Goal: Obtain resource: Obtain resource

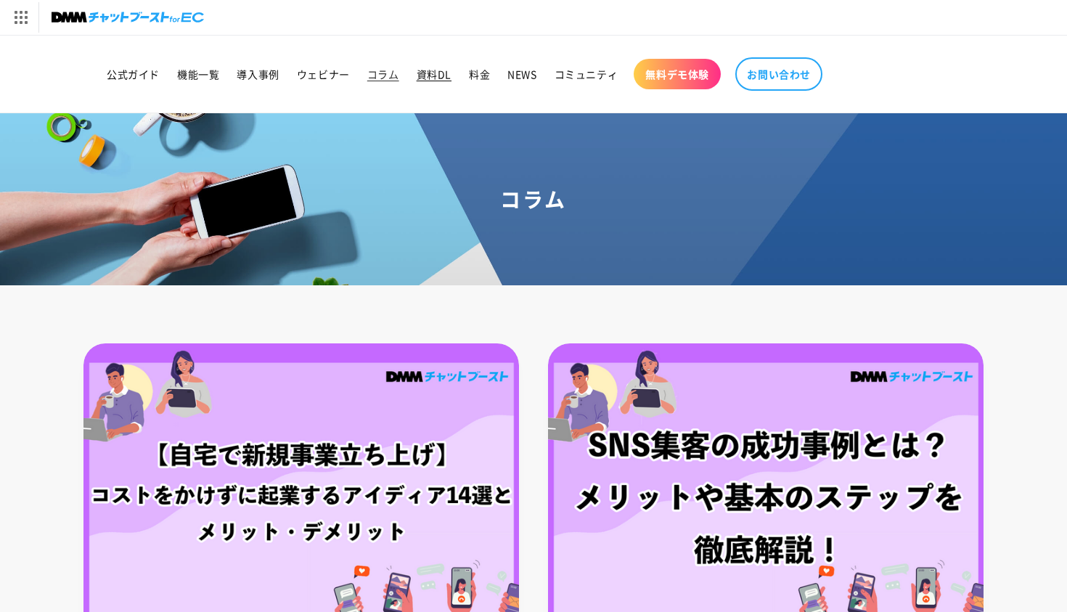
click at [434, 75] on span "資料DL" at bounding box center [434, 74] width 35 height 13
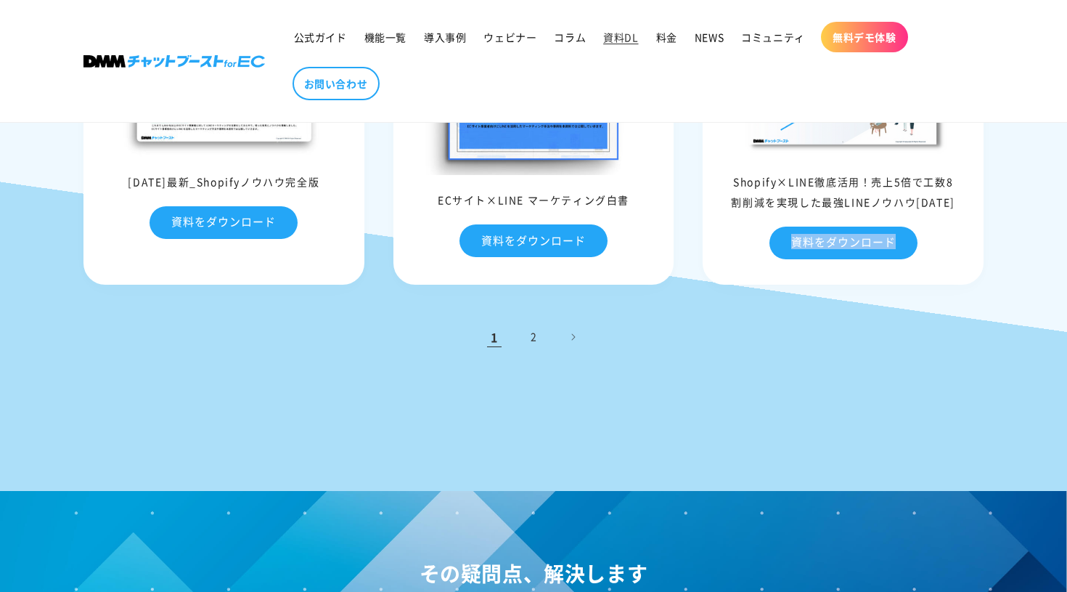
scroll to position [740, 0]
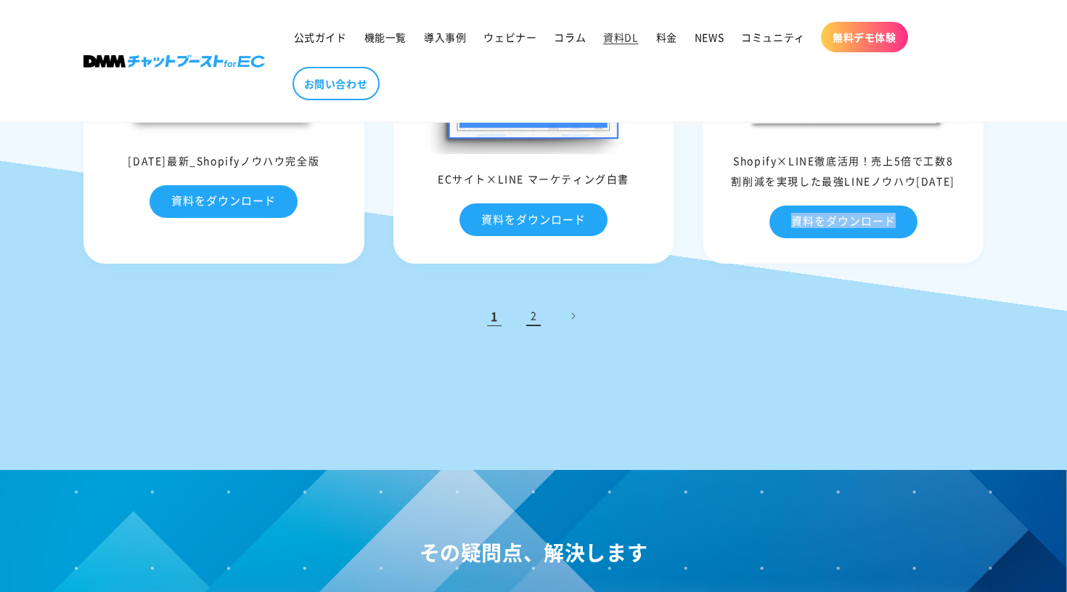
click at [537, 321] on link "2" at bounding box center [534, 316] width 32 height 32
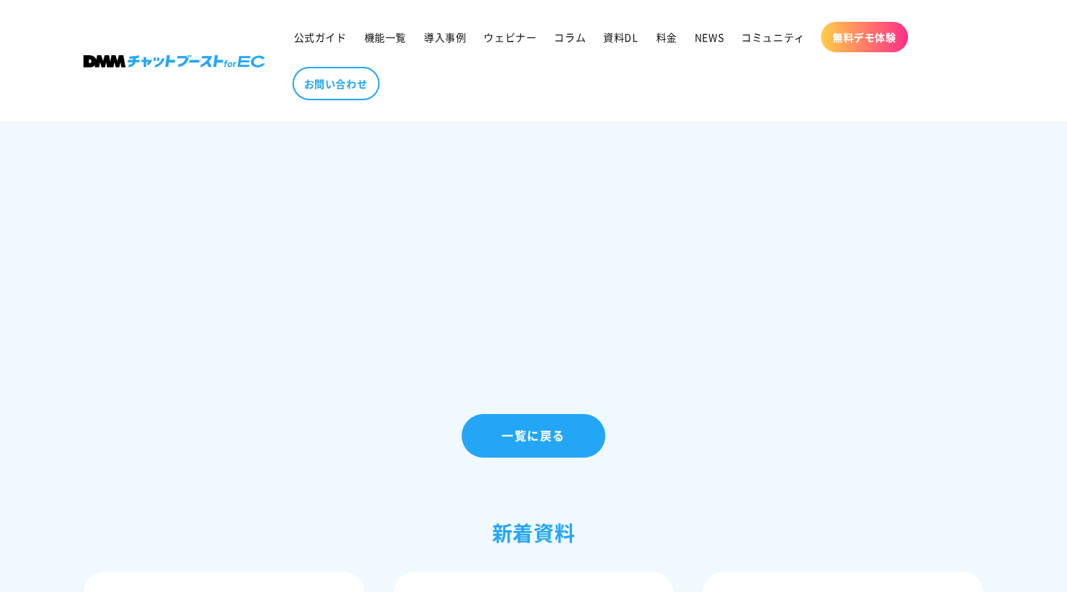
scroll to position [787, 0]
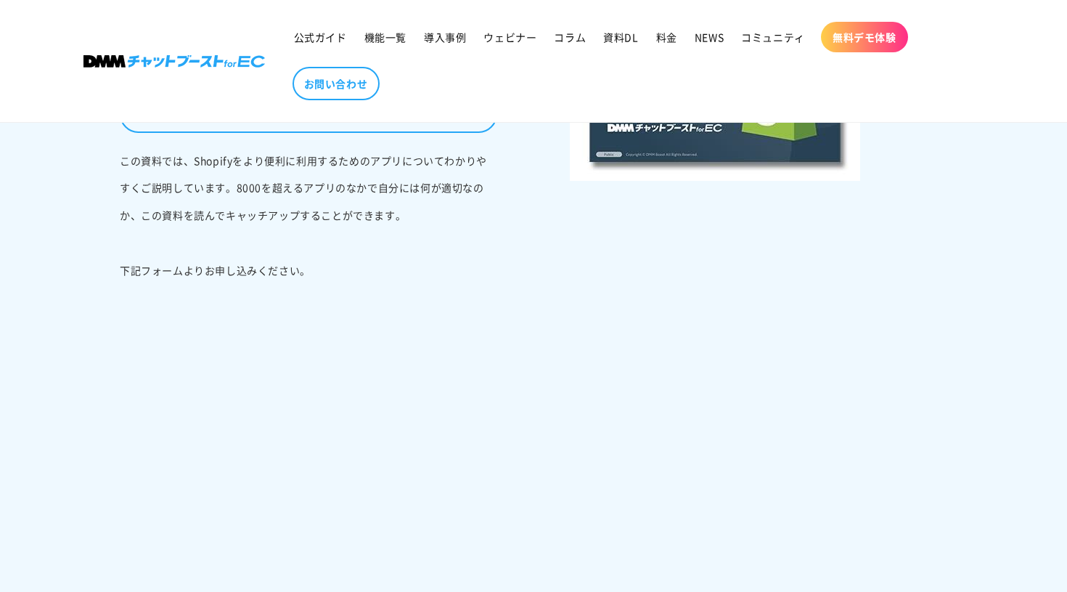
scroll to position [319, 0]
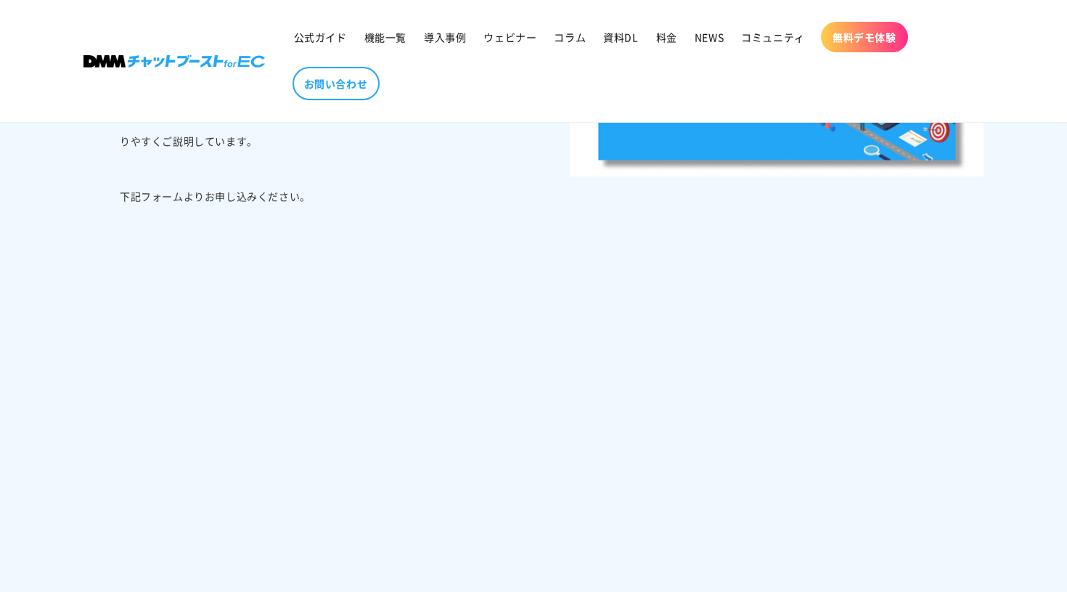
scroll to position [523, 0]
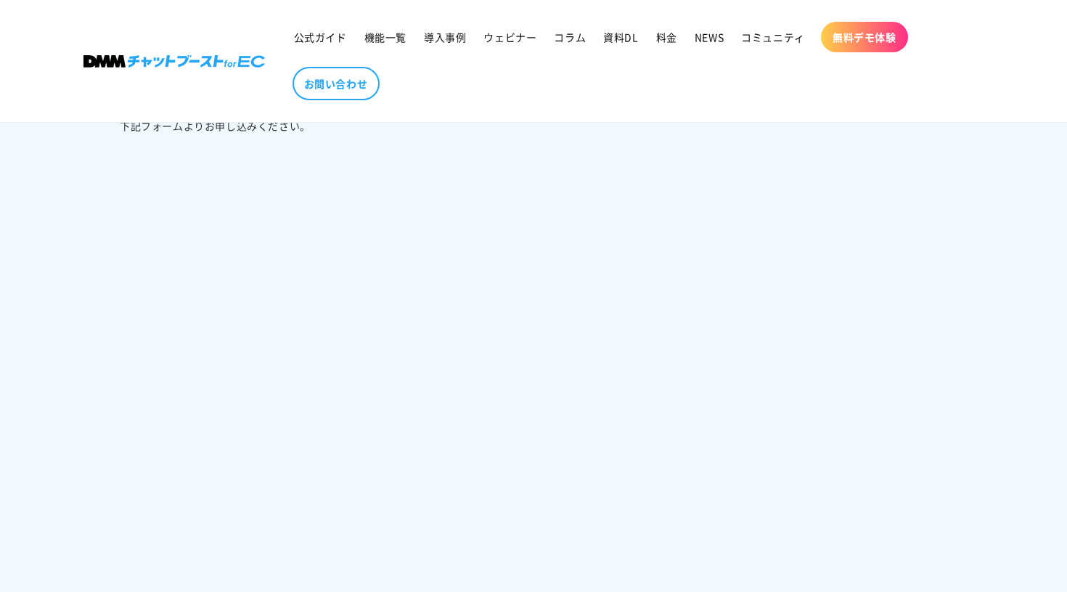
click at [513, 328] on div "【Shopify×LINE】成功事例集｜売上23倍にアップした事例あり この資料で分かること この資料では、DMMチャットブーストをご導入いただいた企業様の…" at bounding box center [308, 447] width 450 height 1148
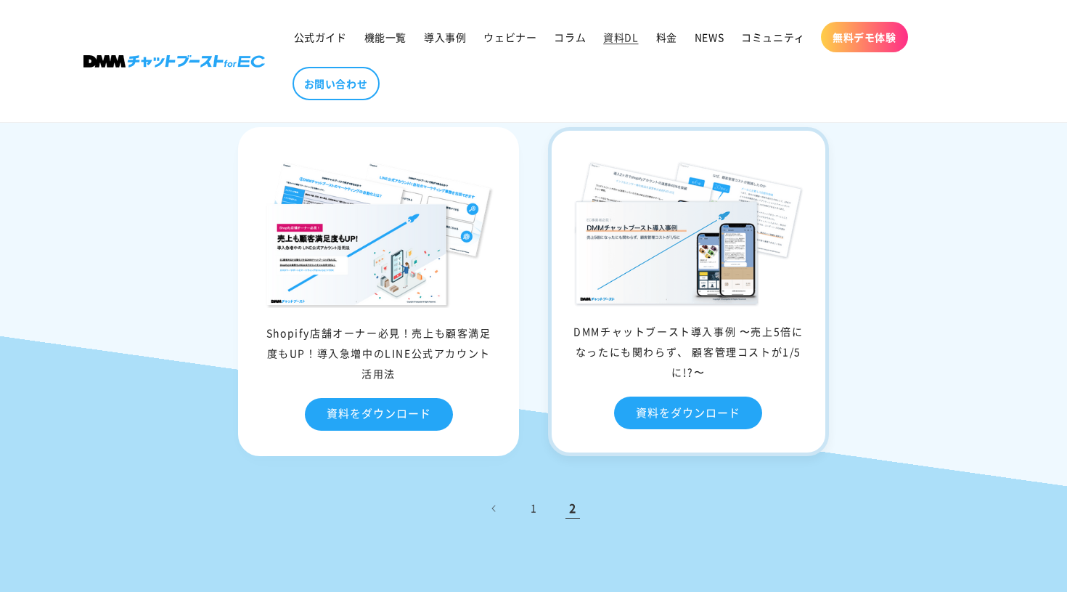
scroll to position [606, 0]
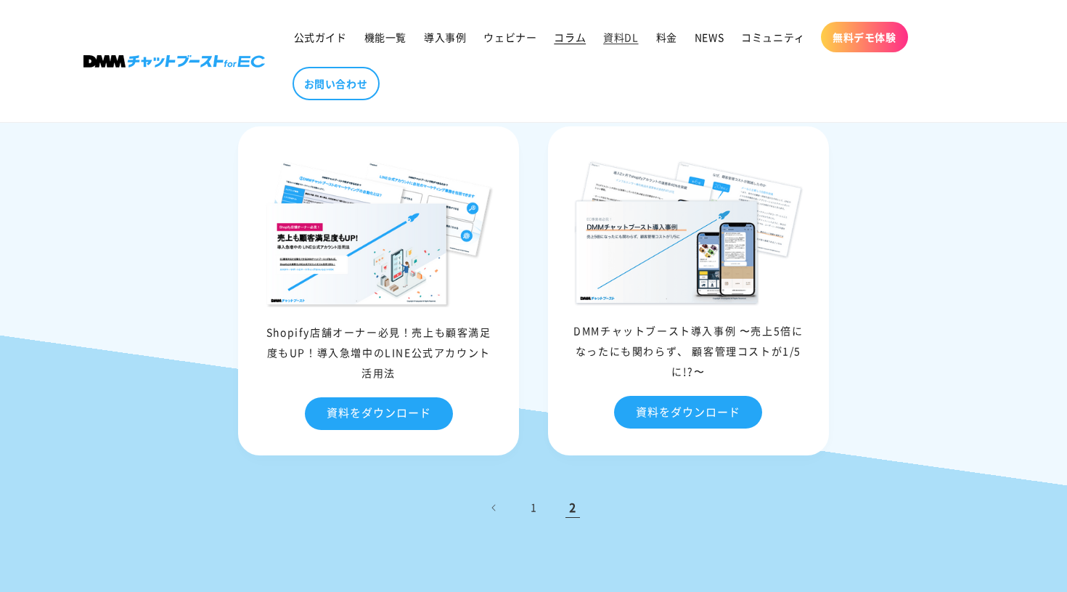
click at [568, 42] on span "コラム" at bounding box center [570, 36] width 32 height 13
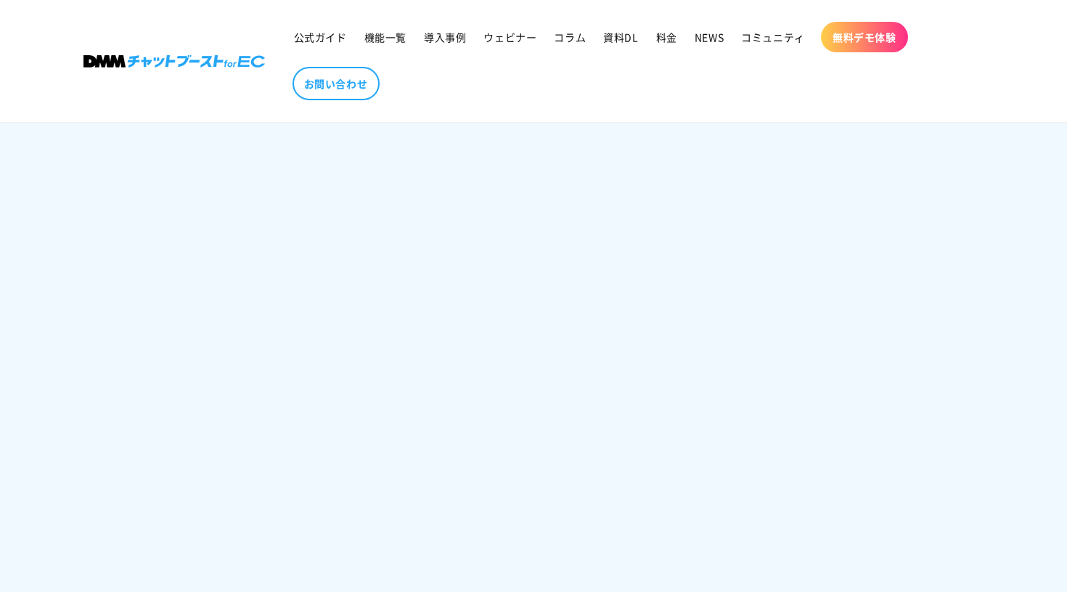
scroll to position [1085, 0]
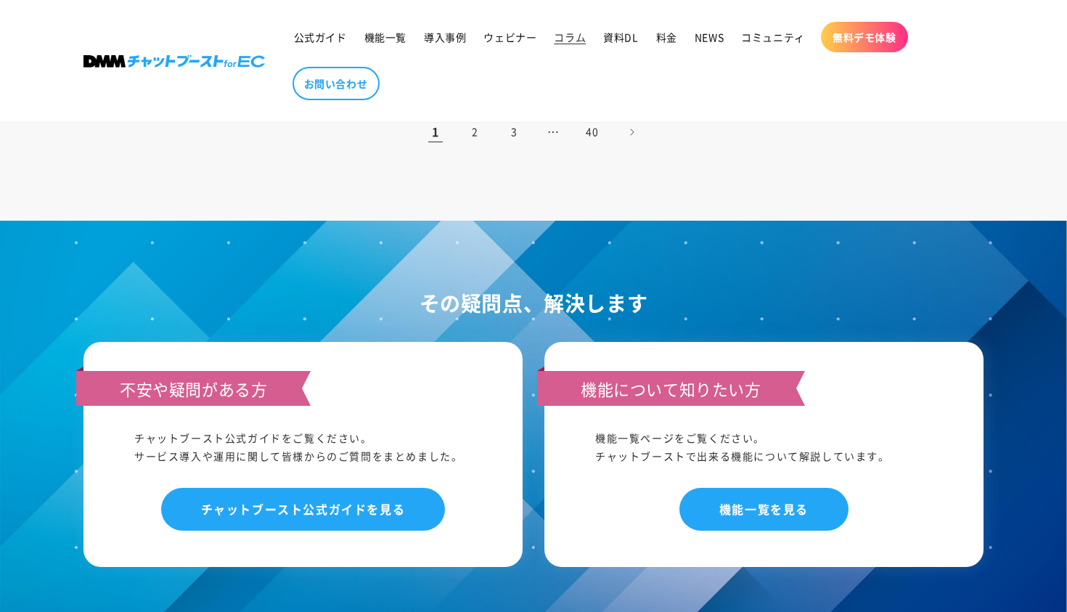
scroll to position [1634, 0]
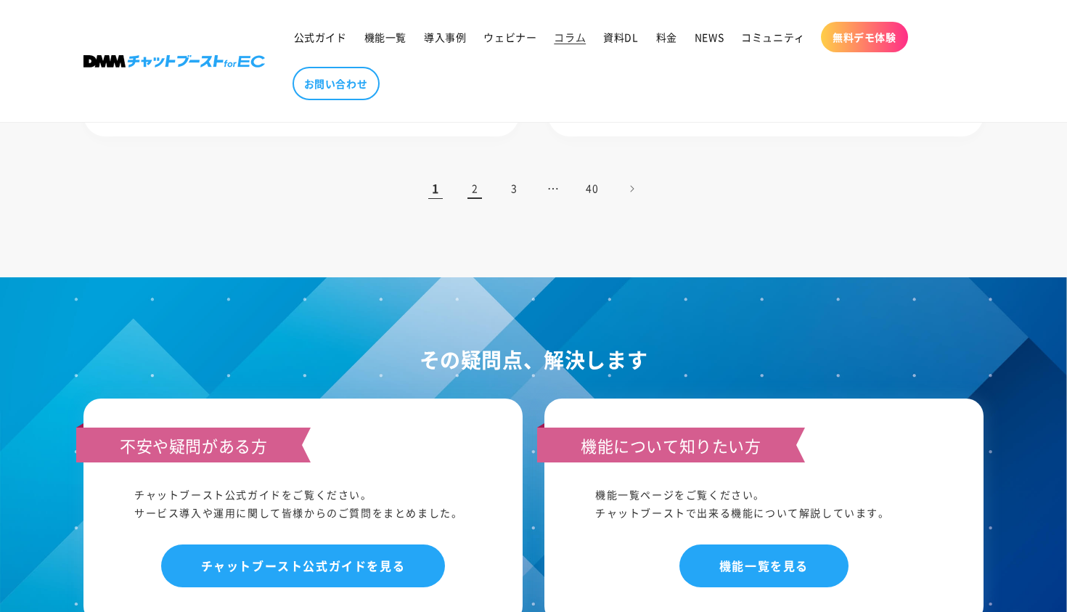
click at [483, 179] on link "2" at bounding box center [475, 189] width 32 height 32
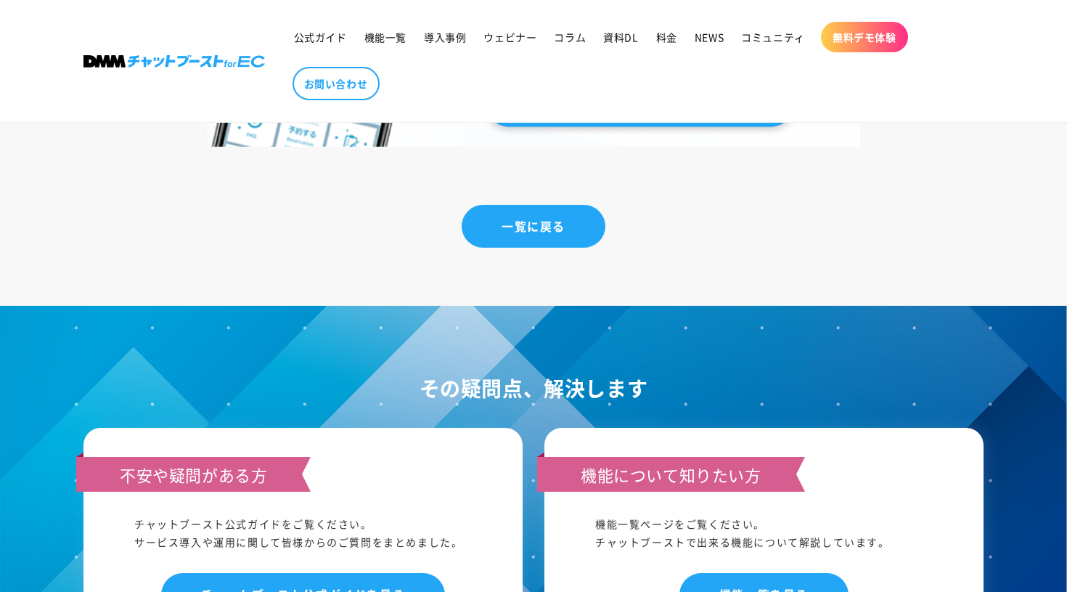
scroll to position [10630, 0]
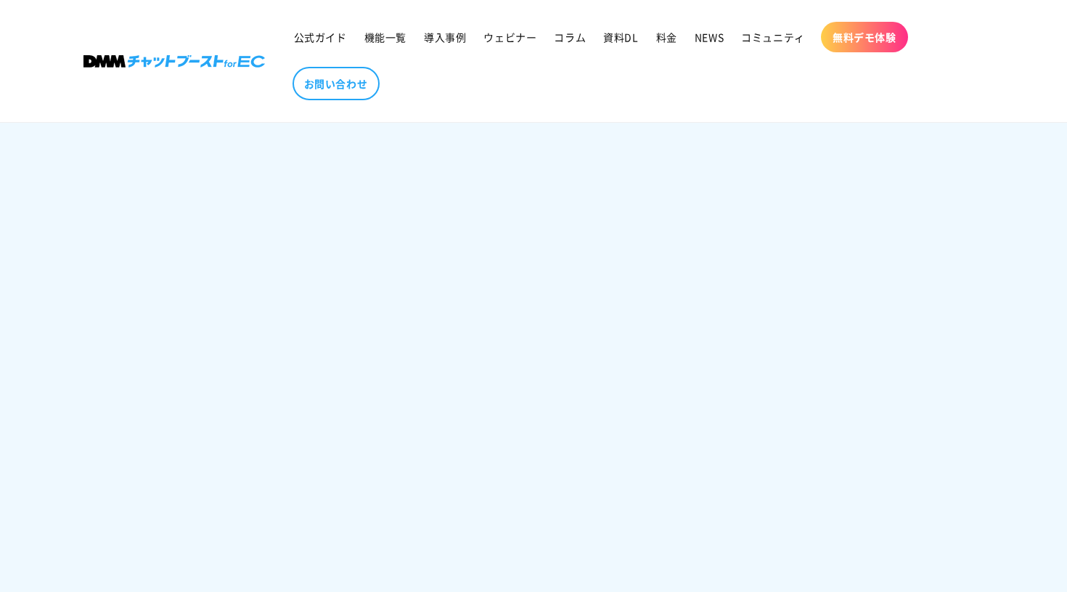
scroll to position [560, 0]
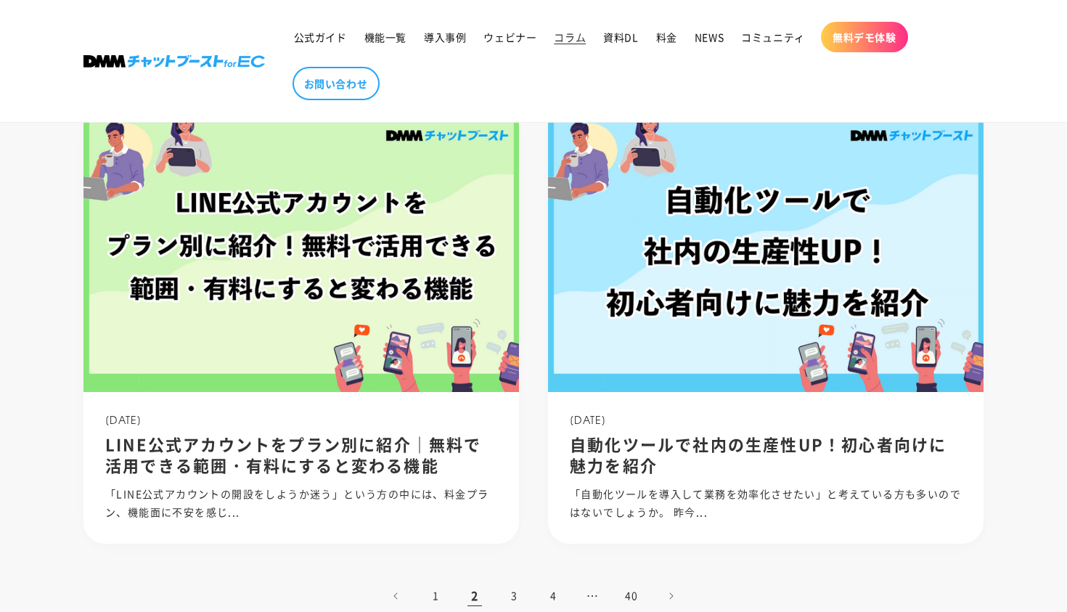
scroll to position [955, 0]
